Goal: Find specific page/section: Find specific page/section

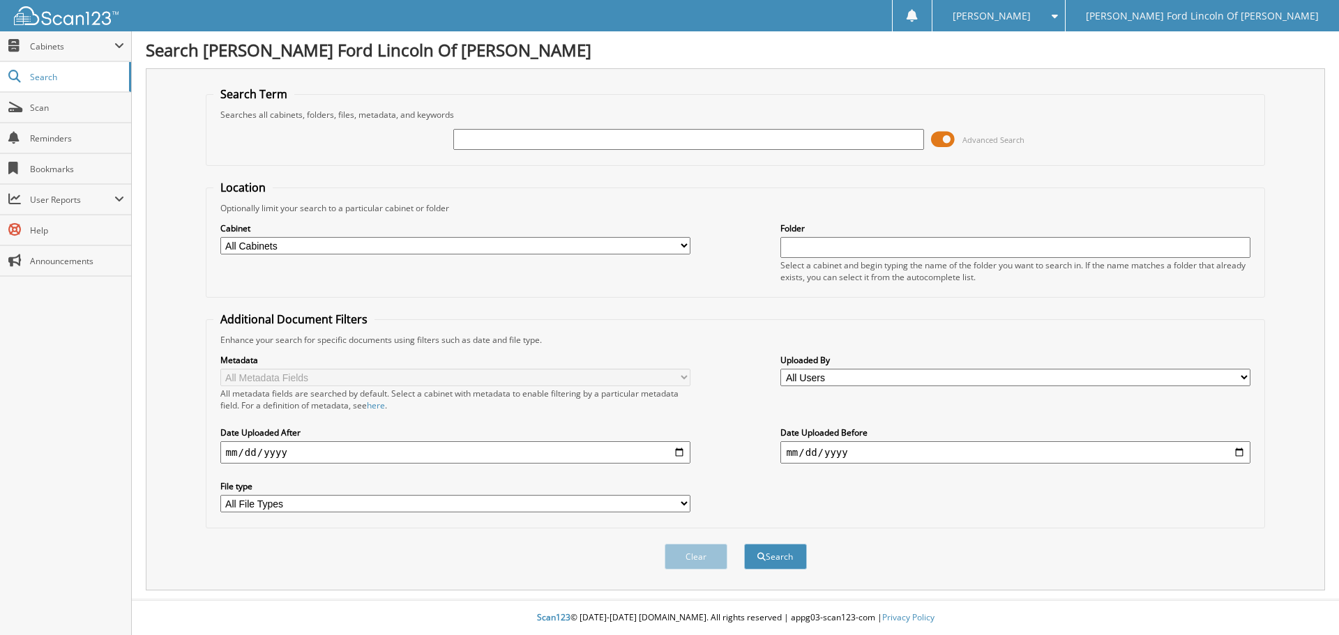
click at [560, 146] on input "text" at bounding box center [688, 139] width 470 height 21
type input "34302"
click at [744, 544] on button "Search" at bounding box center [775, 557] width 63 height 26
click at [485, 128] on div at bounding box center [688, 140] width 470 height 24
click at [485, 142] on input "text" at bounding box center [688, 139] width 470 height 21
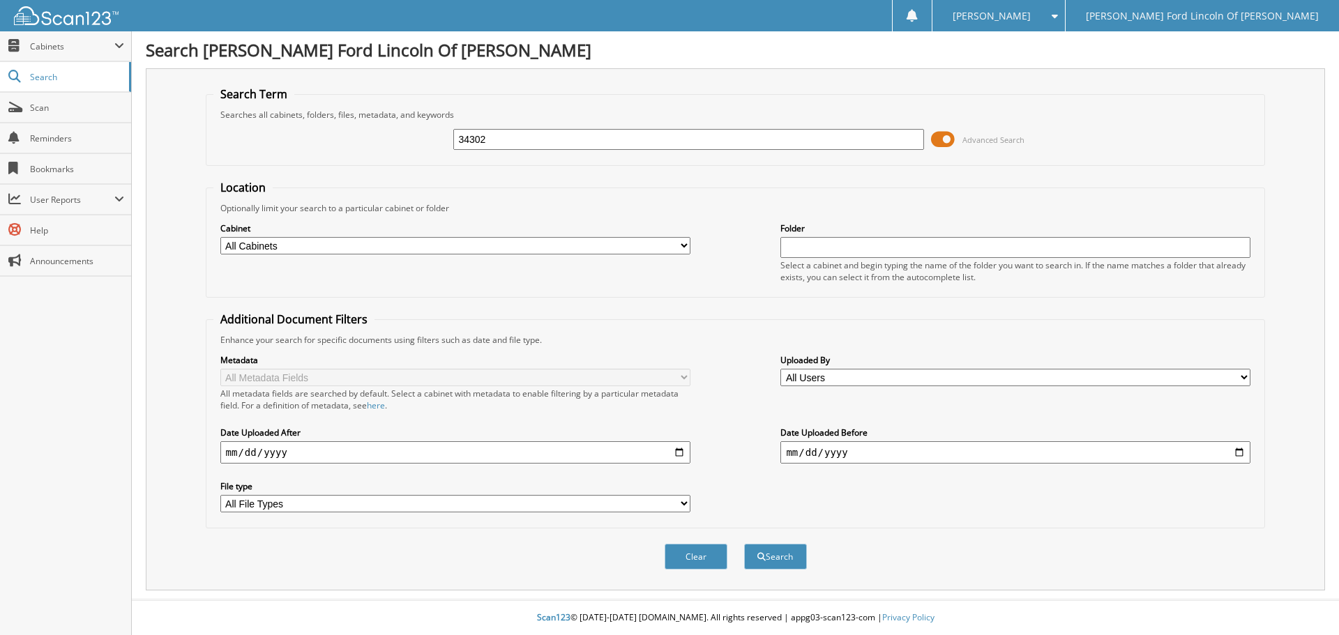
type input "34302"
click at [744, 544] on button "Search" at bounding box center [775, 557] width 63 height 26
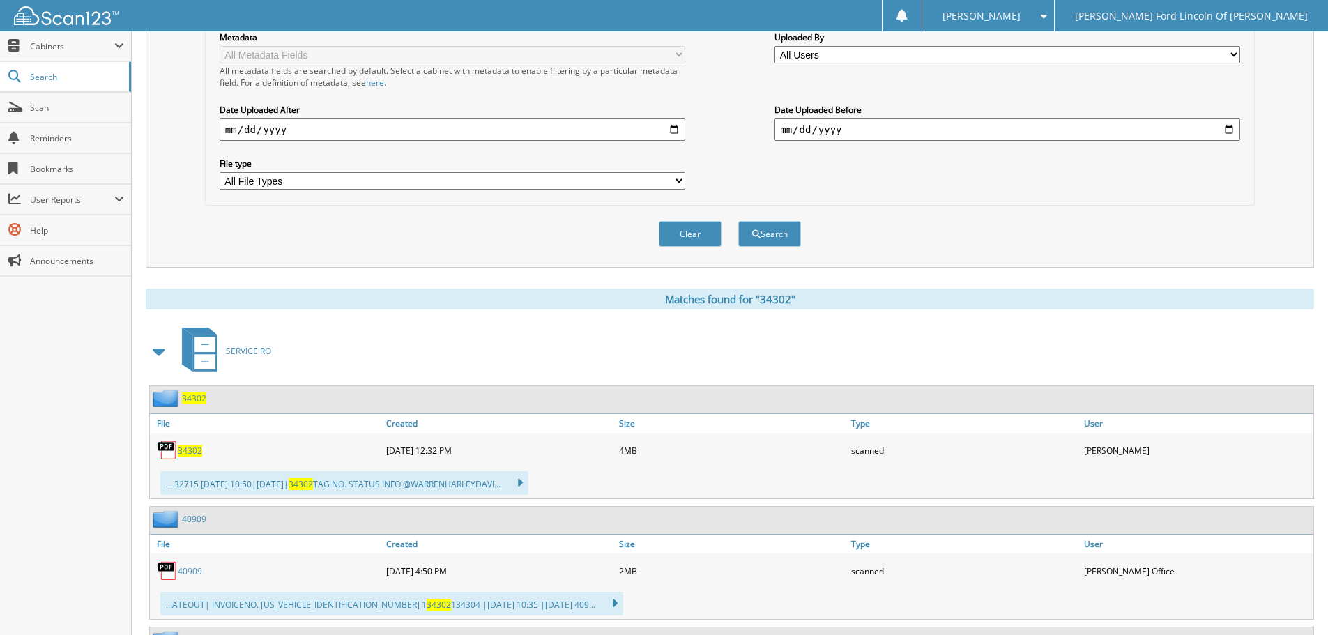
scroll to position [184, 0]
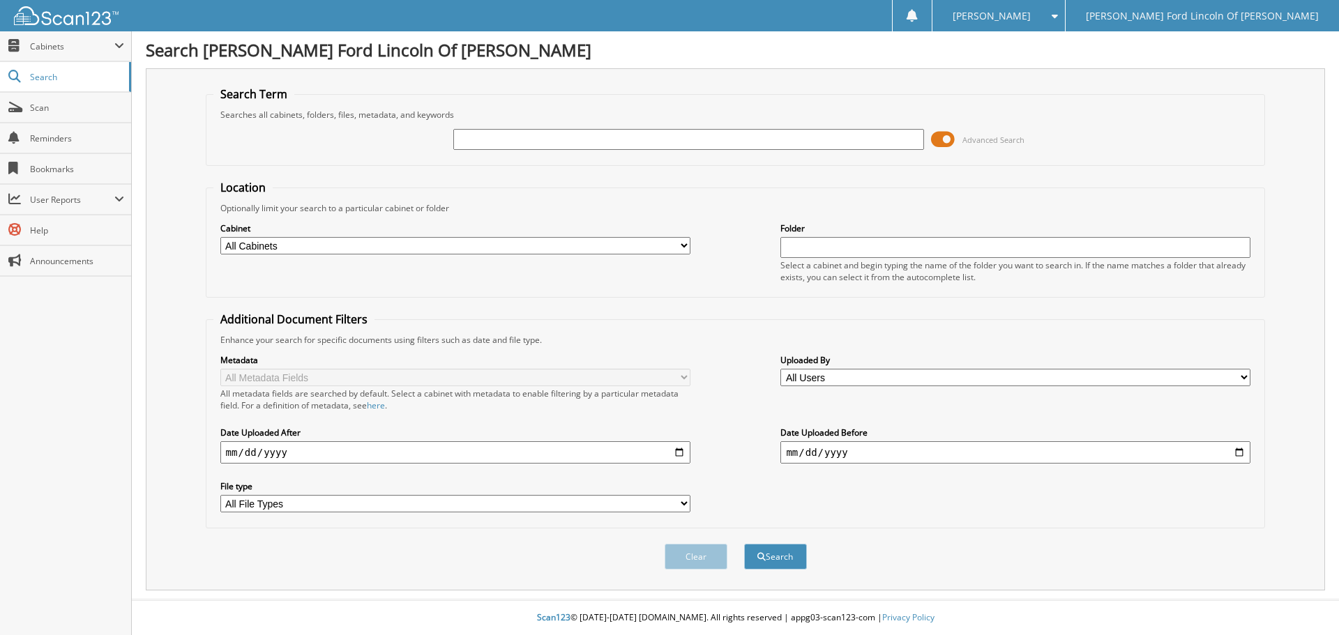
click at [582, 131] on input "text" at bounding box center [688, 139] width 470 height 21
type input "33983"
click at [744, 544] on button "Search" at bounding box center [775, 557] width 63 height 26
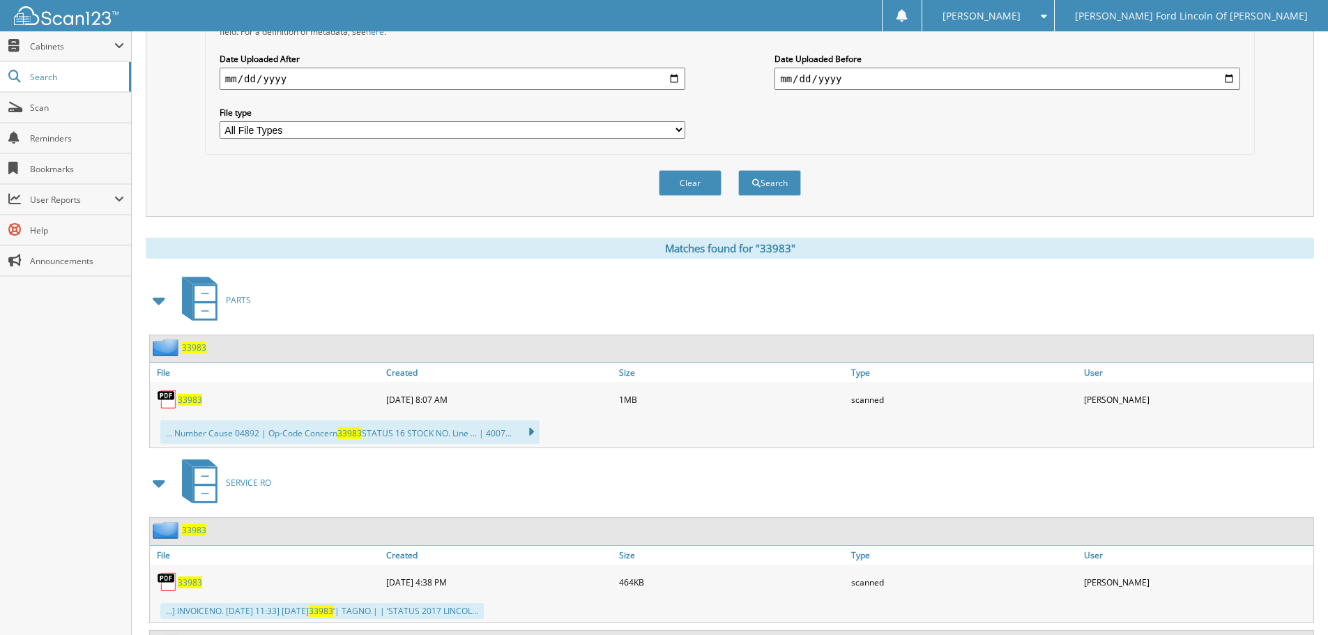
scroll to position [418, 0]
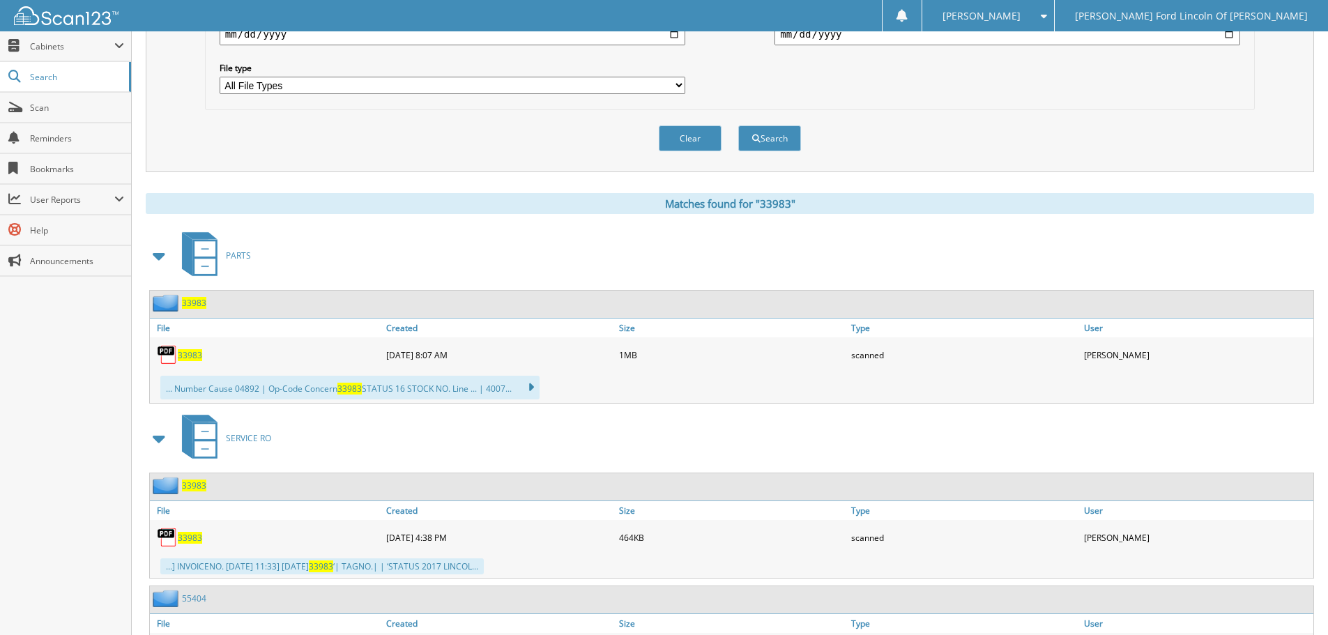
click at [185, 305] on span "33983" at bounding box center [194, 303] width 24 height 12
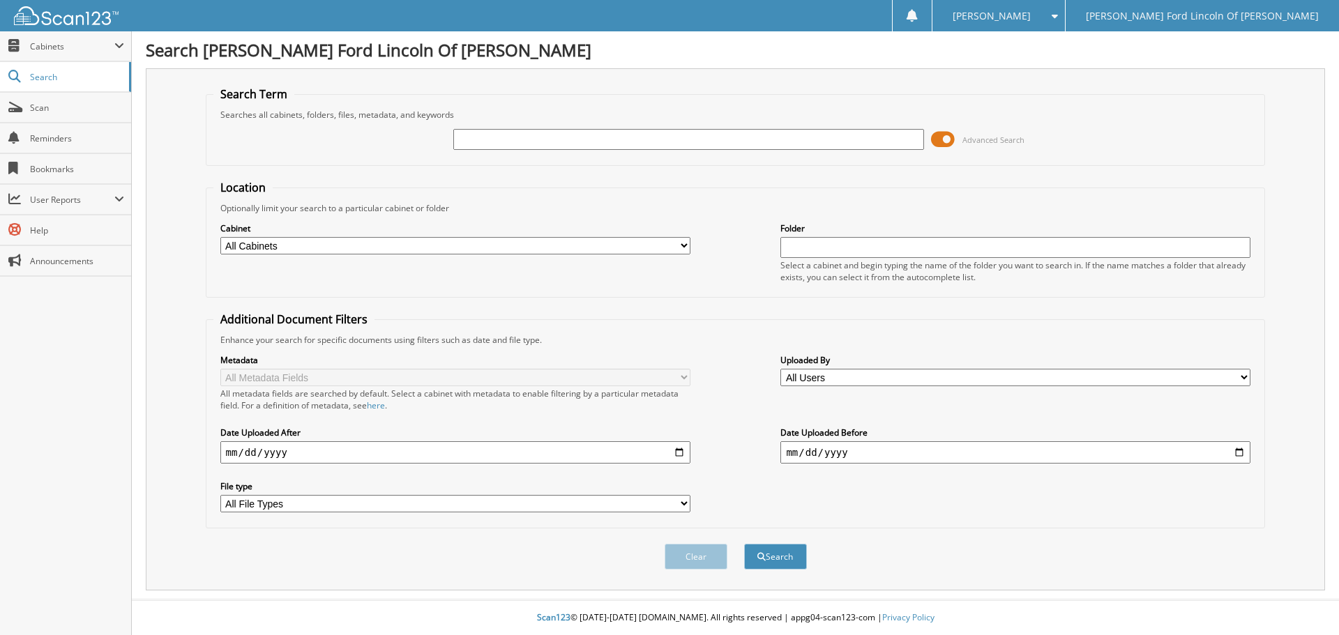
click at [553, 133] on input "text" at bounding box center [688, 139] width 470 height 21
type input "34009"
click at [744, 544] on button "Search" at bounding box center [775, 557] width 63 height 26
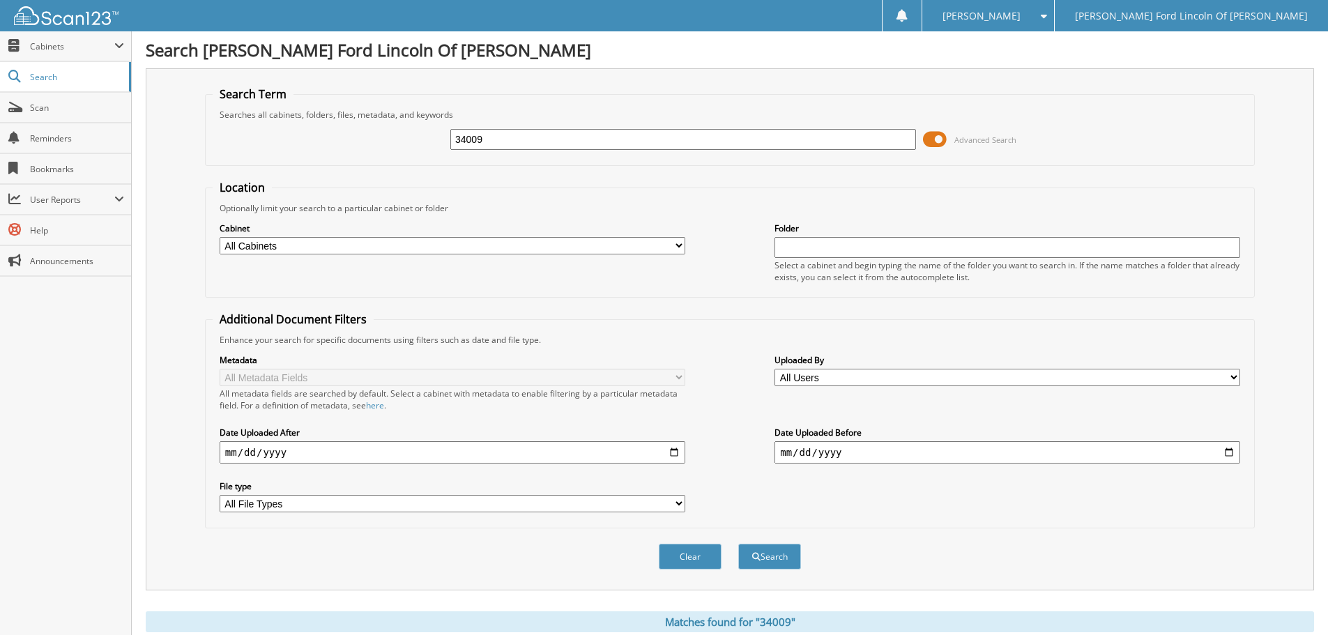
click at [526, 146] on input "34009" at bounding box center [683, 139] width 466 height 21
type input "34014"
click at [738, 544] on button "Search" at bounding box center [769, 557] width 63 height 26
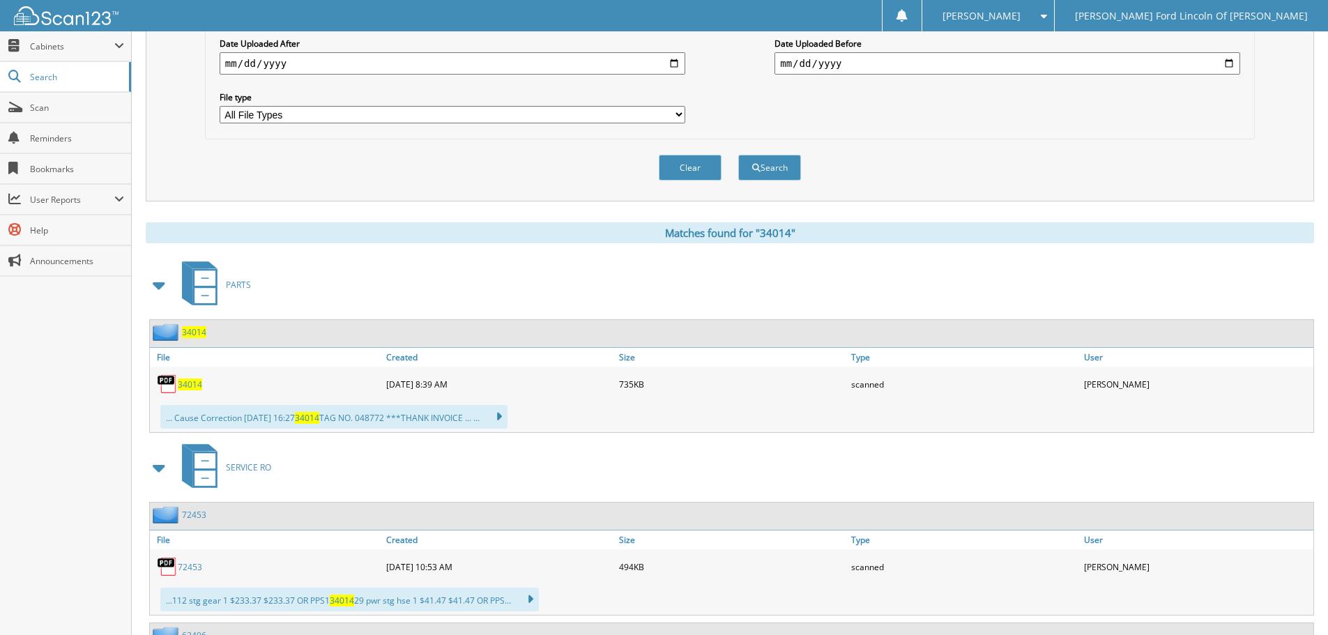
scroll to position [488, 0]
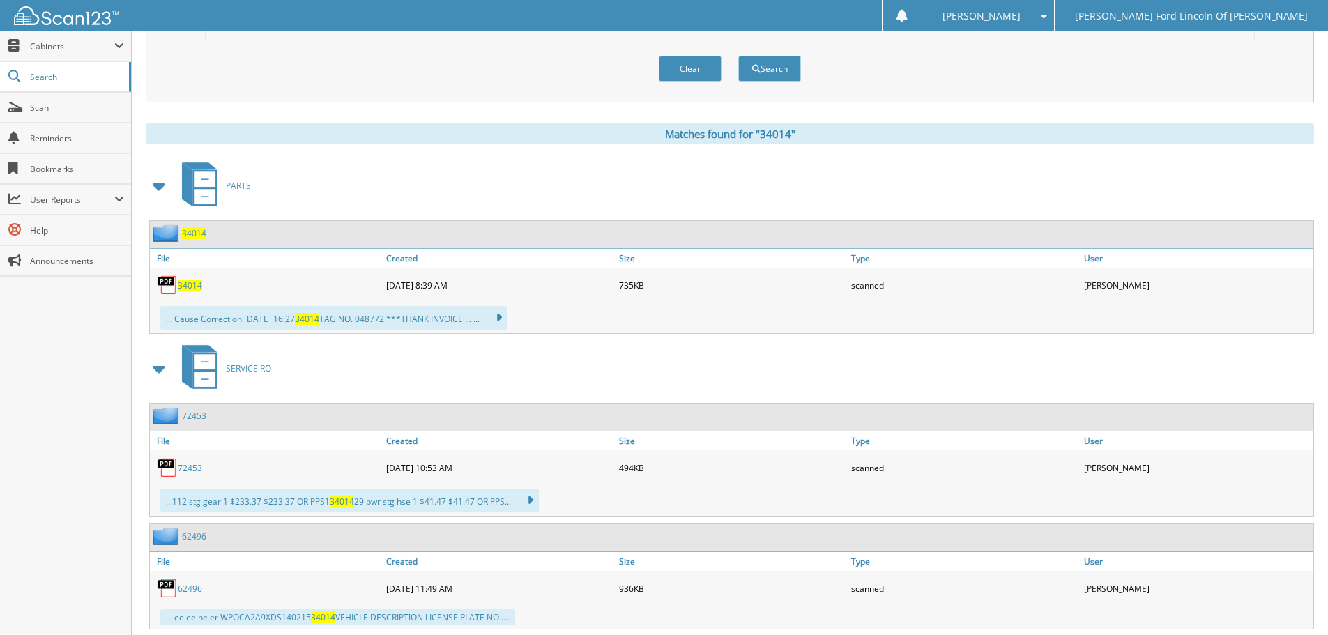
click at [188, 236] on span "34014" at bounding box center [194, 233] width 24 height 12
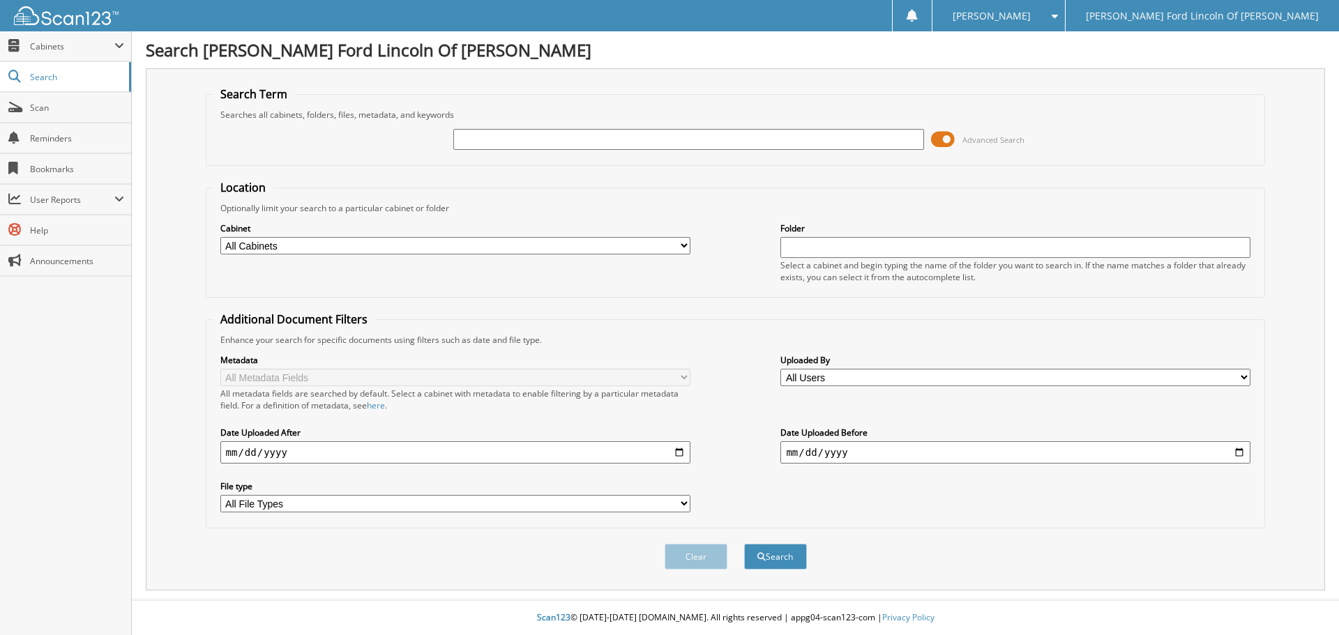
click at [461, 140] on input "text" at bounding box center [688, 139] width 470 height 21
type input "33986"
click at [744, 544] on button "Search" at bounding box center [775, 557] width 63 height 26
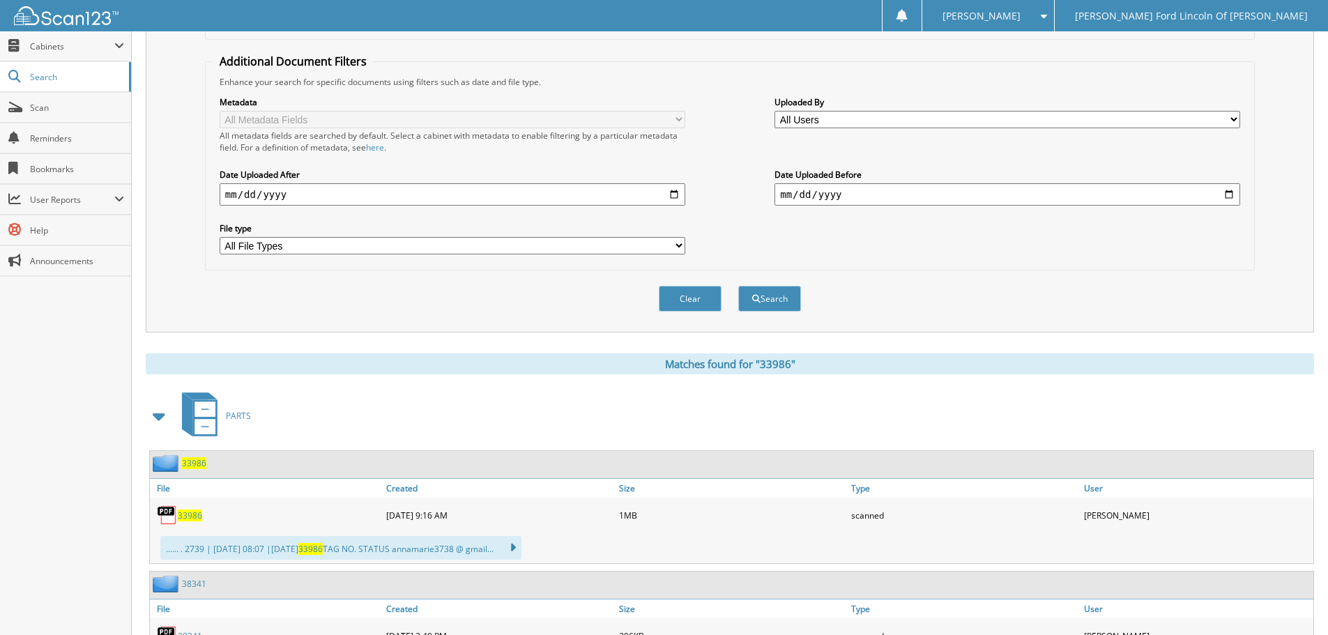
scroll to position [279, 0]
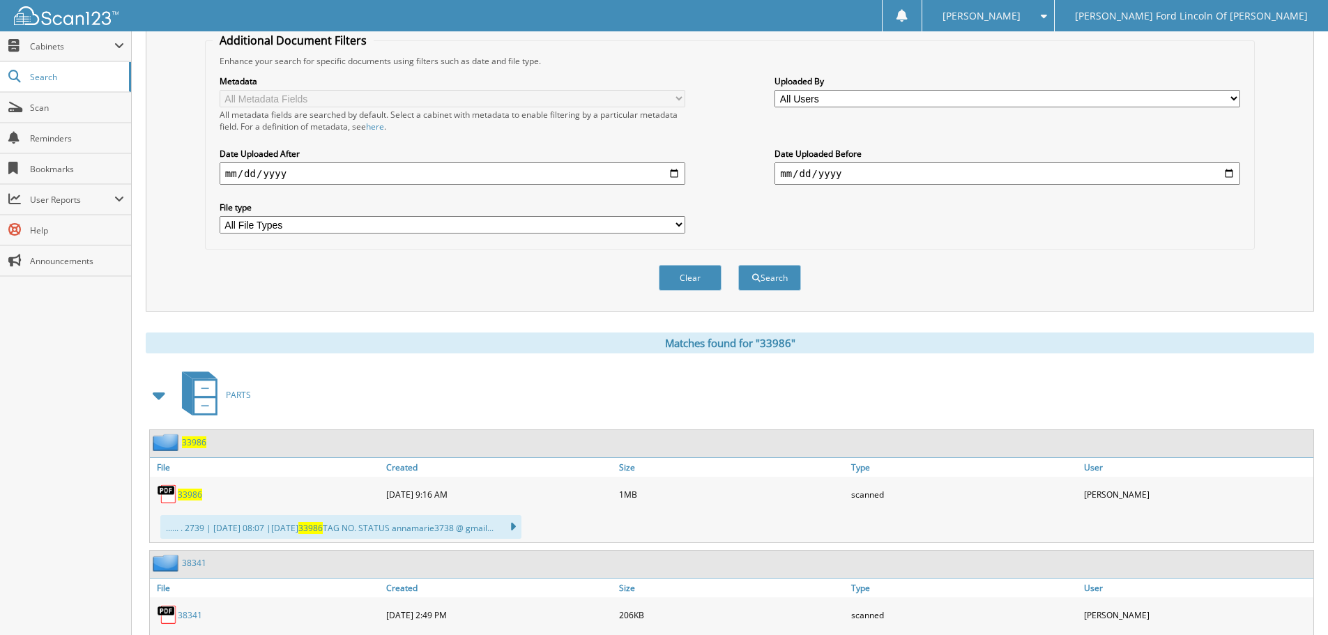
click at [188, 441] on span "33986" at bounding box center [194, 442] width 24 height 12
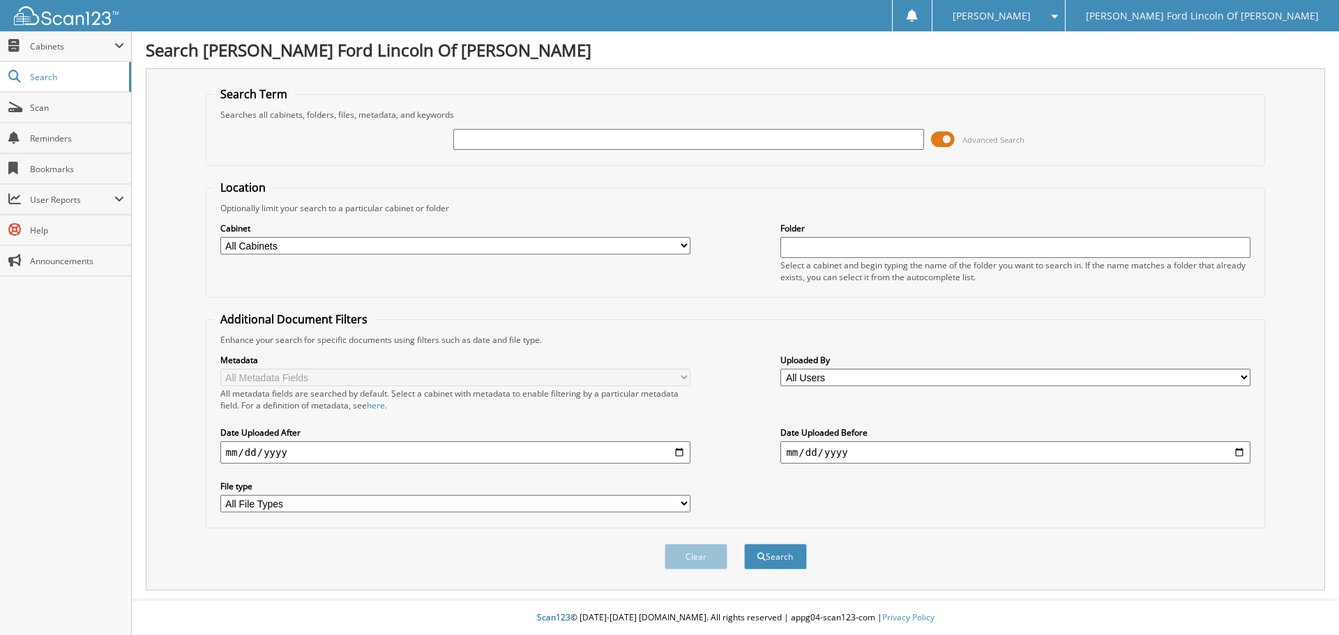
click at [564, 131] on input "text" at bounding box center [688, 139] width 470 height 21
type input "34551"
click at [744, 544] on button "Search" at bounding box center [775, 557] width 63 height 26
